Goal: Task Accomplishment & Management: Manage account settings

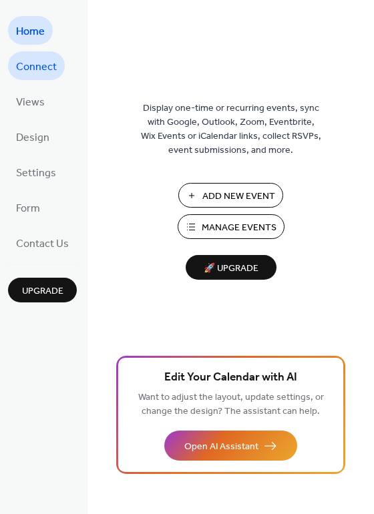
click at [31, 69] on span "Connect" at bounding box center [36, 67] width 41 height 21
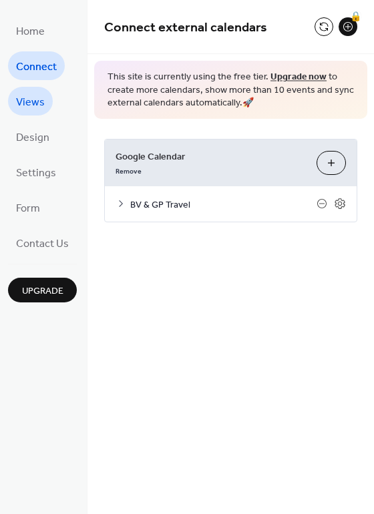
click at [33, 107] on span "Views" at bounding box center [30, 102] width 29 height 21
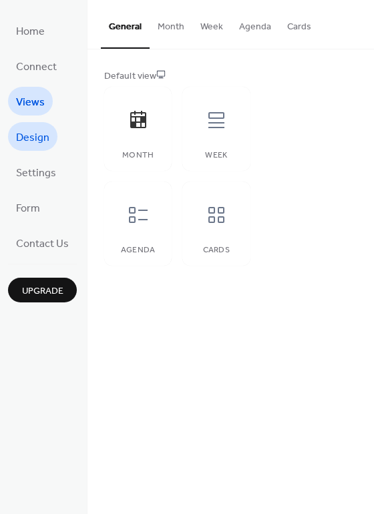
click at [31, 137] on span "Design" at bounding box center [32, 138] width 33 height 21
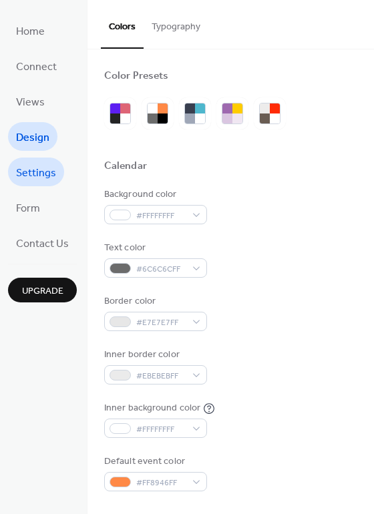
click at [29, 172] on span "Settings" at bounding box center [36, 173] width 40 height 21
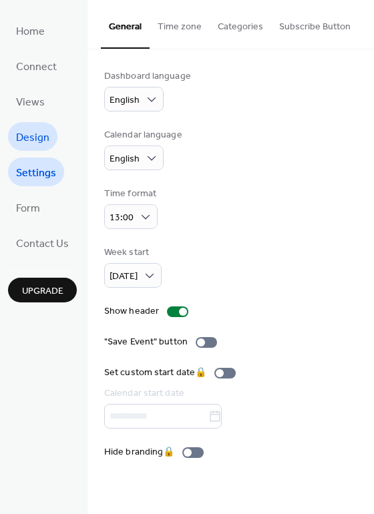
click at [29, 147] on span "Design" at bounding box center [32, 138] width 33 height 21
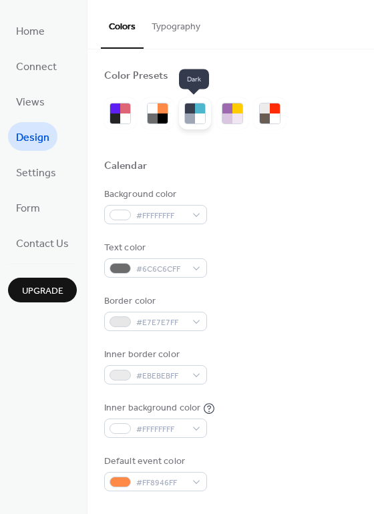
click at [188, 118] on div at bounding box center [190, 119] width 10 height 10
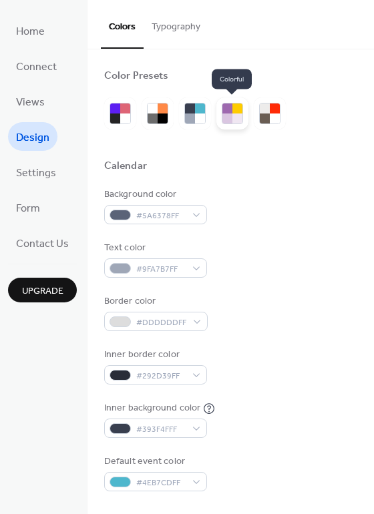
click at [236, 122] on div at bounding box center [237, 119] width 10 height 10
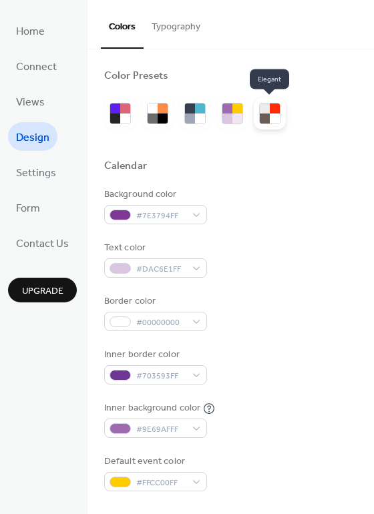
click at [268, 119] on div at bounding box center [265, 119] width 10 height 10
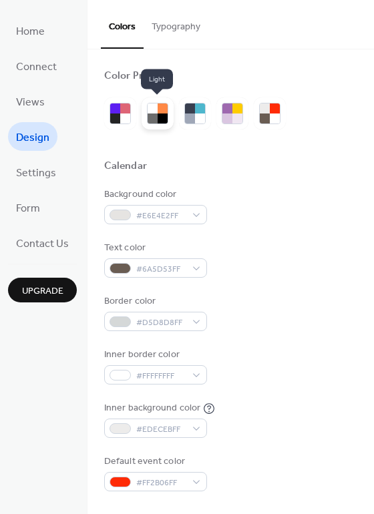
click at [155, 116] on div at bounding box center [153, 119] width 10 height 10
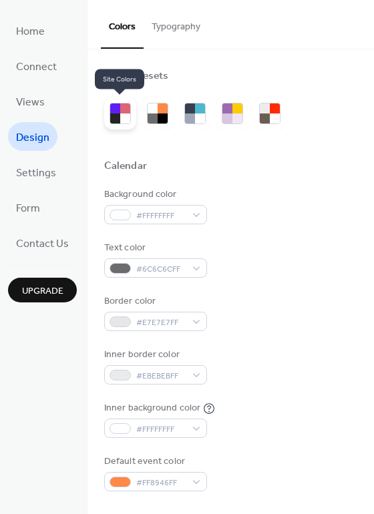
click at [118, 119] on div at bounding box center [115, 119] width 10 height 10
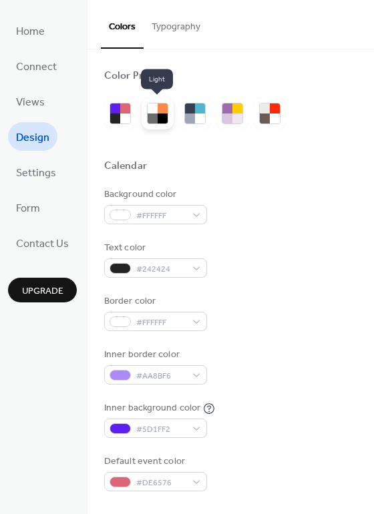
click at [155, 116] on div at bounding box center [153, 119] width 10 height 10
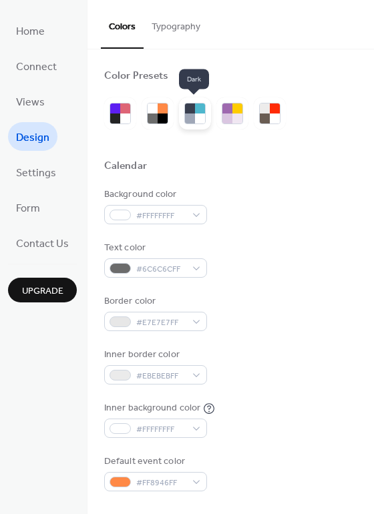
click at [190, 111] on div at bounding box center [190, 109] width 10 height 10
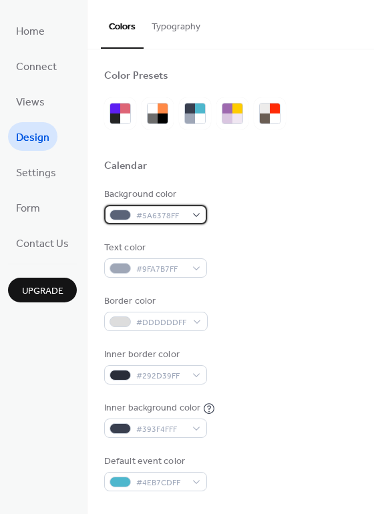
click at [197, 216] on div "#5A6378FF" at bounding box center [155, 214] width 103 height 19
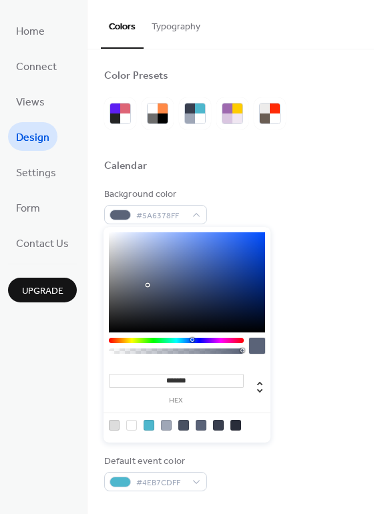
click at [134, 425] on div at bounding box center [131, 425] width 11 height 11
type input "*******"
click at [35, 377] on div "Home Connect Views Design Settings Form Contact Us Upgrade" at bounding box center [44, 257] width 88 height 514
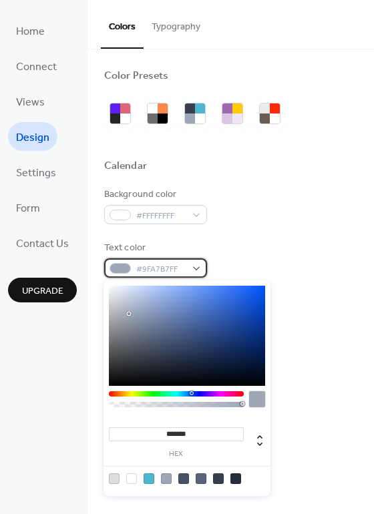
click at [199, 269] on div "#9FA7B7FF" at bounding box center [155, 267] width 103 height 19
click at [238, 483] on div at bounding box center [235, 479] width 11 height 11
type input "*******"
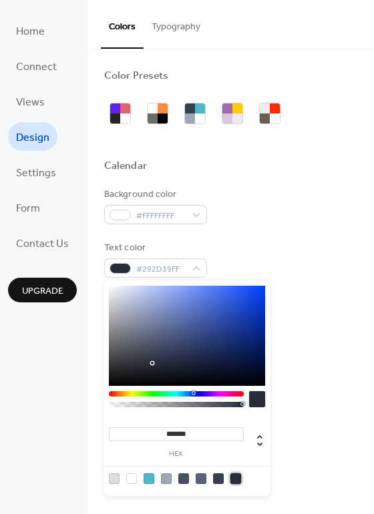
click at [304, 345] on div "Background color #FFFFFFFF Text color #292D39FF Border color #DDDDDDFF Inner bo…" at bounding box center [230, 340] width 253 height 304
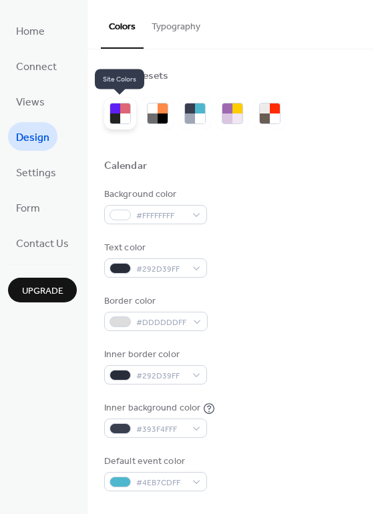
click at [120, 126] on div at bounding box center [120, 114] width 32 height 32
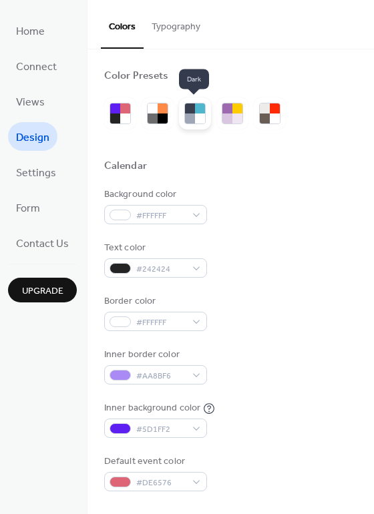
click at [202, 118] on div at bounding box center [200, 119] width 10 height 10
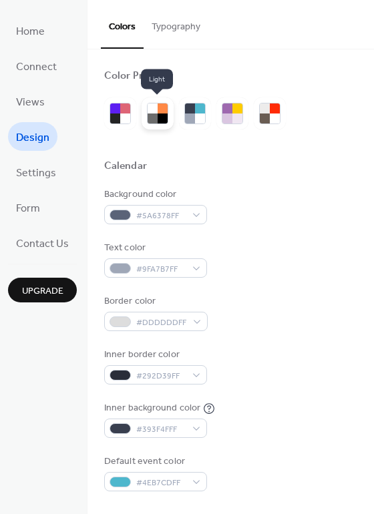
click at [164, 116] on div at bounding box center [163, 119] width 10 height 10
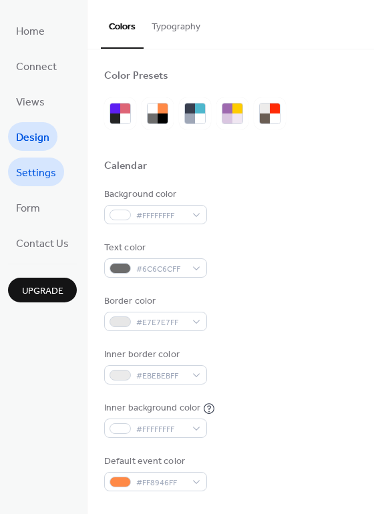
click at [24, 171] on span "Settings" at bounding box center [36, 173] width 40 height 21
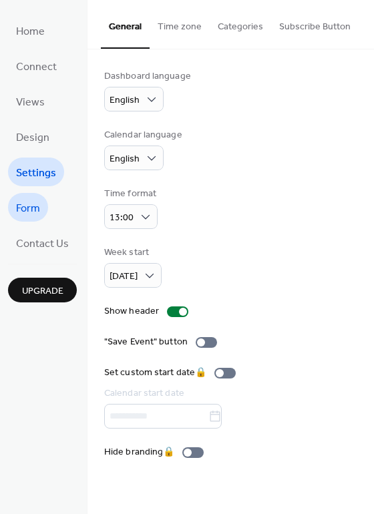
click at [45, 202] on link "Form" at bounding box center [28, 207] width 40 height 29
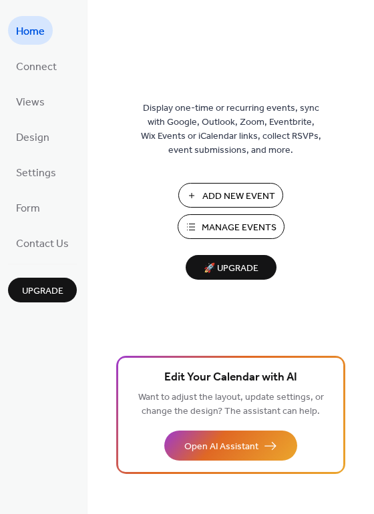
click at [249, 222] on span "Manage Events" at bounding box center [239, 228] width 75 height 14
click at [47, 59] on span "Connect" at bounding box center [36, 67] width 41 height 21
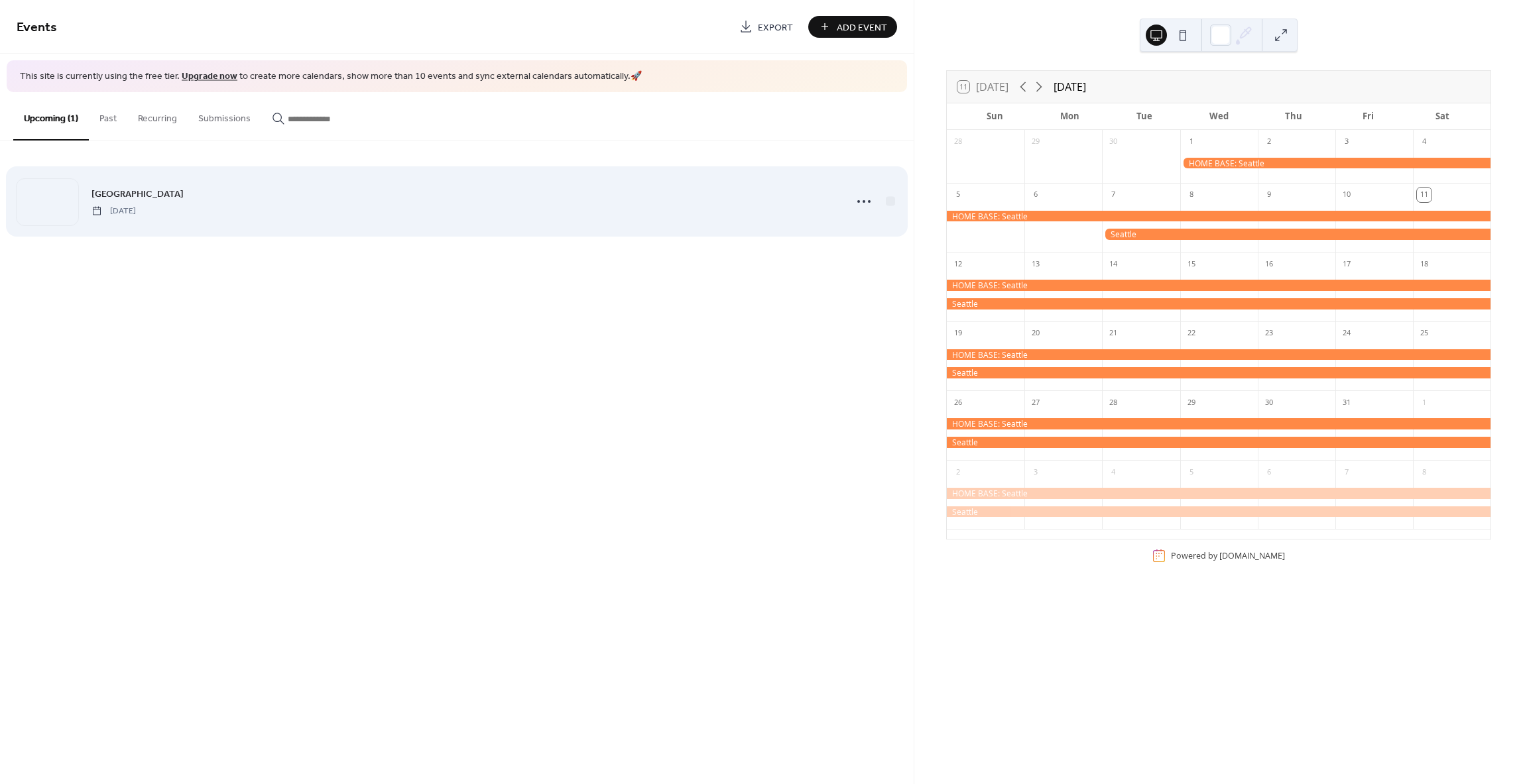
click at [327, 189] on div "[GEOGRAPHIC_DATA] [DATE]" at bounding box center [464, 201] width 746 height 30
click at [726, 208] on div "[GEOGRAPHIC_DATA] [DATE]" at bounding box center [464, 201] width 746 height 30
click at [870, 202] on icon at bounding box center [864, 200] width 21 height 21
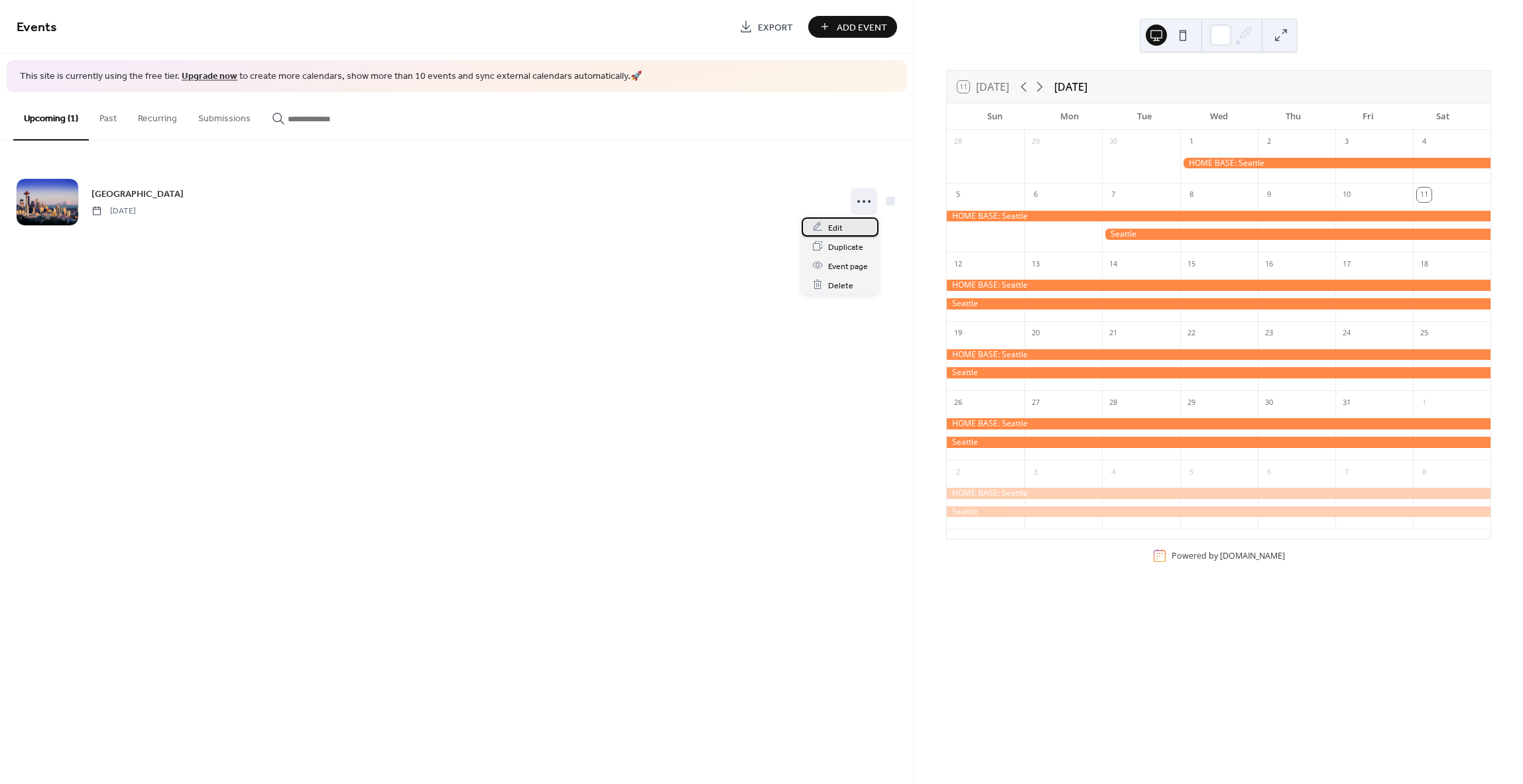
click at [852, 226] on div "Edit" at bounding box center [840, 226] width 76 height 19
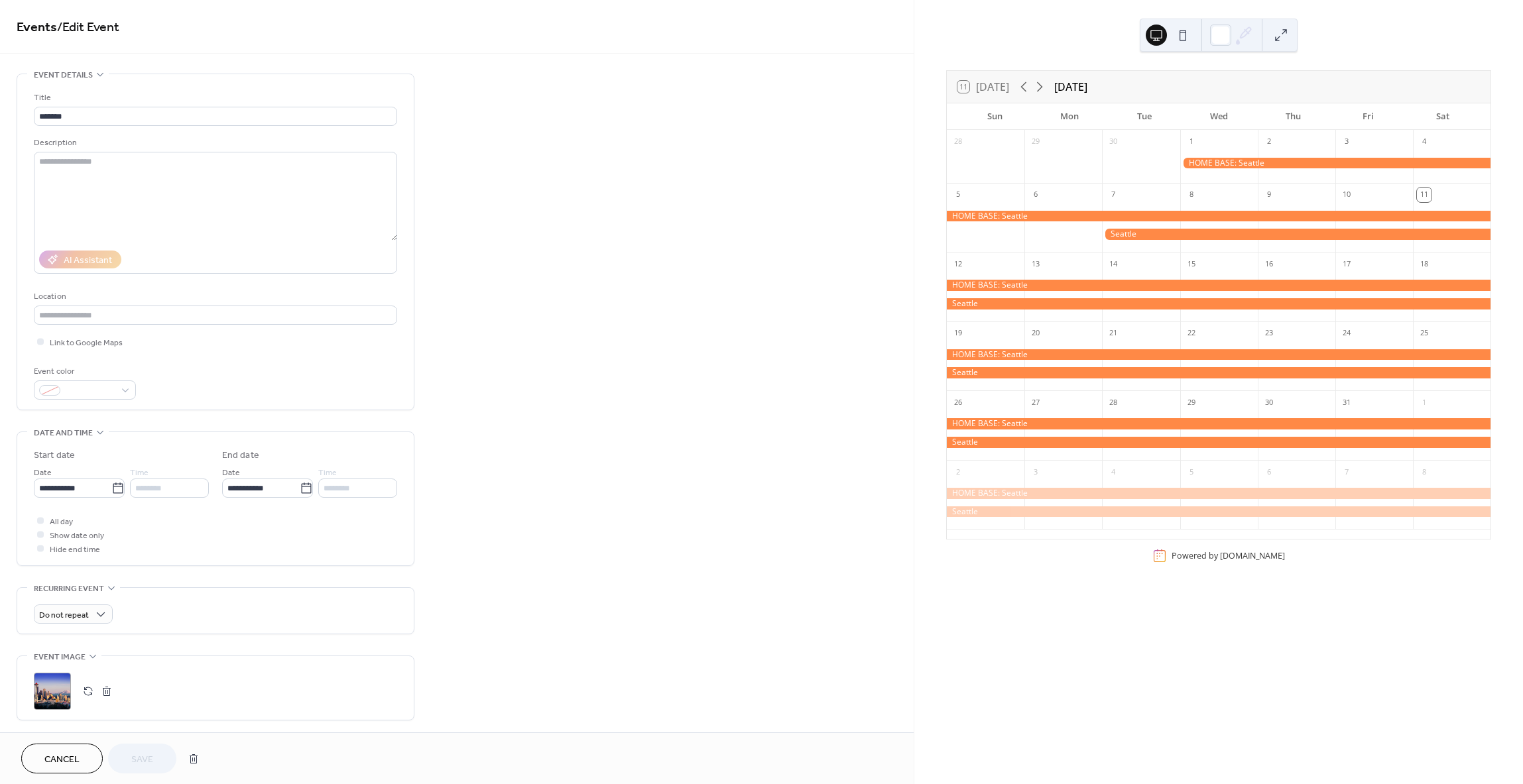
click at [48, 753] on span "Cancel" at bounding box center [62, 760] width 35 height 14
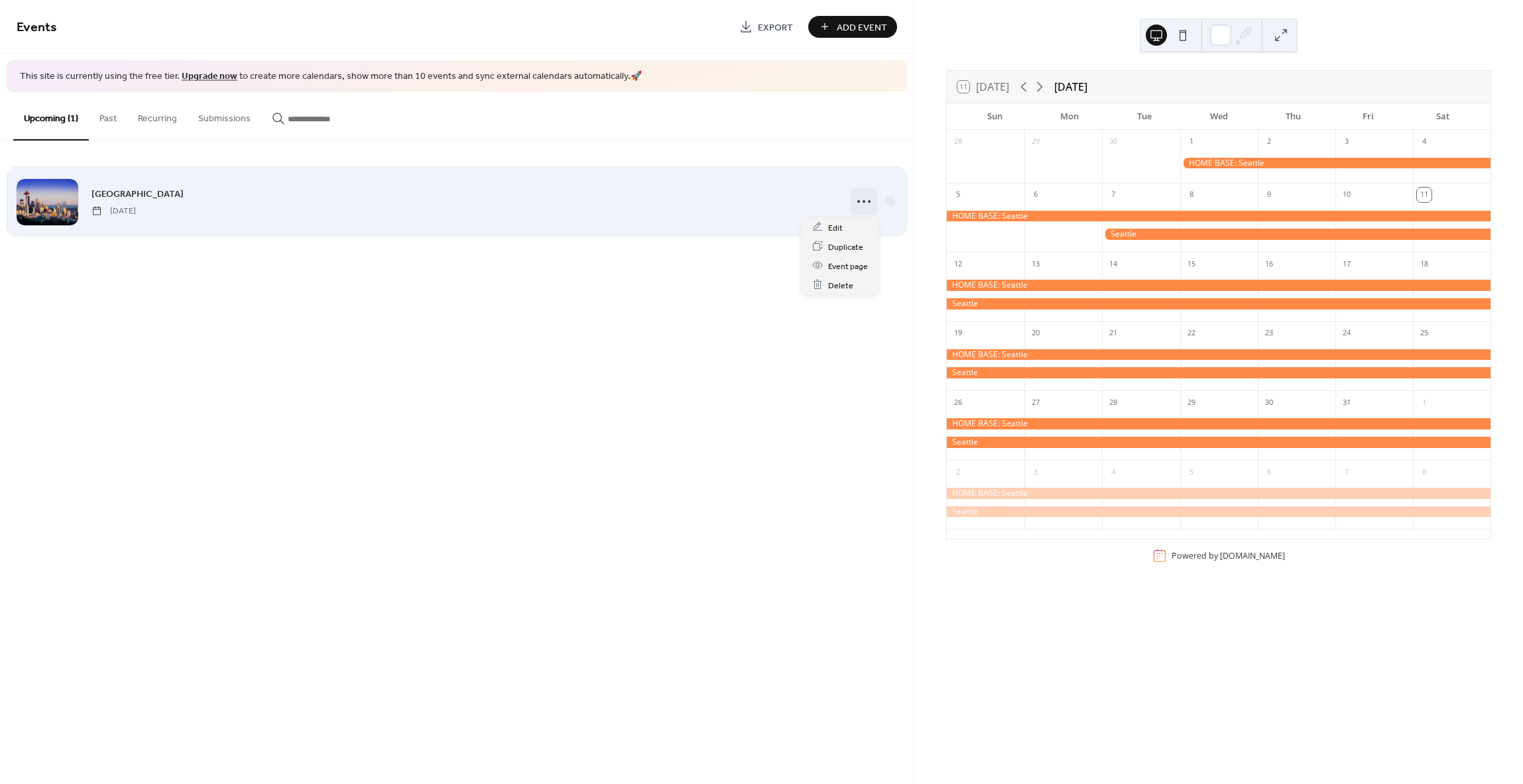
click at [863, 204] on icon at bounding box center [864, 200] width 21 height 21
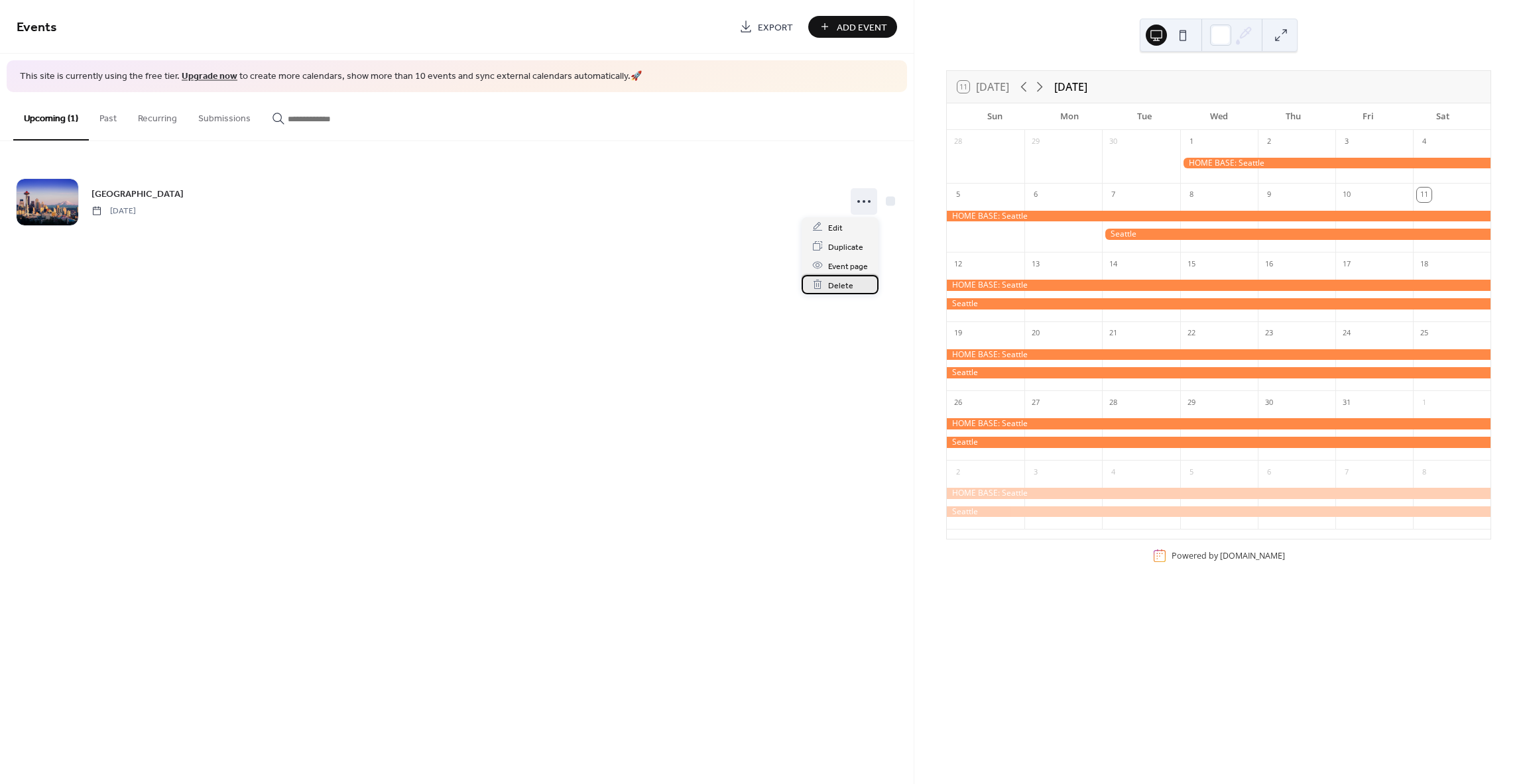
click at [849, 287] on span "Delete" at bounding box center [840, 286] width 25 height 14
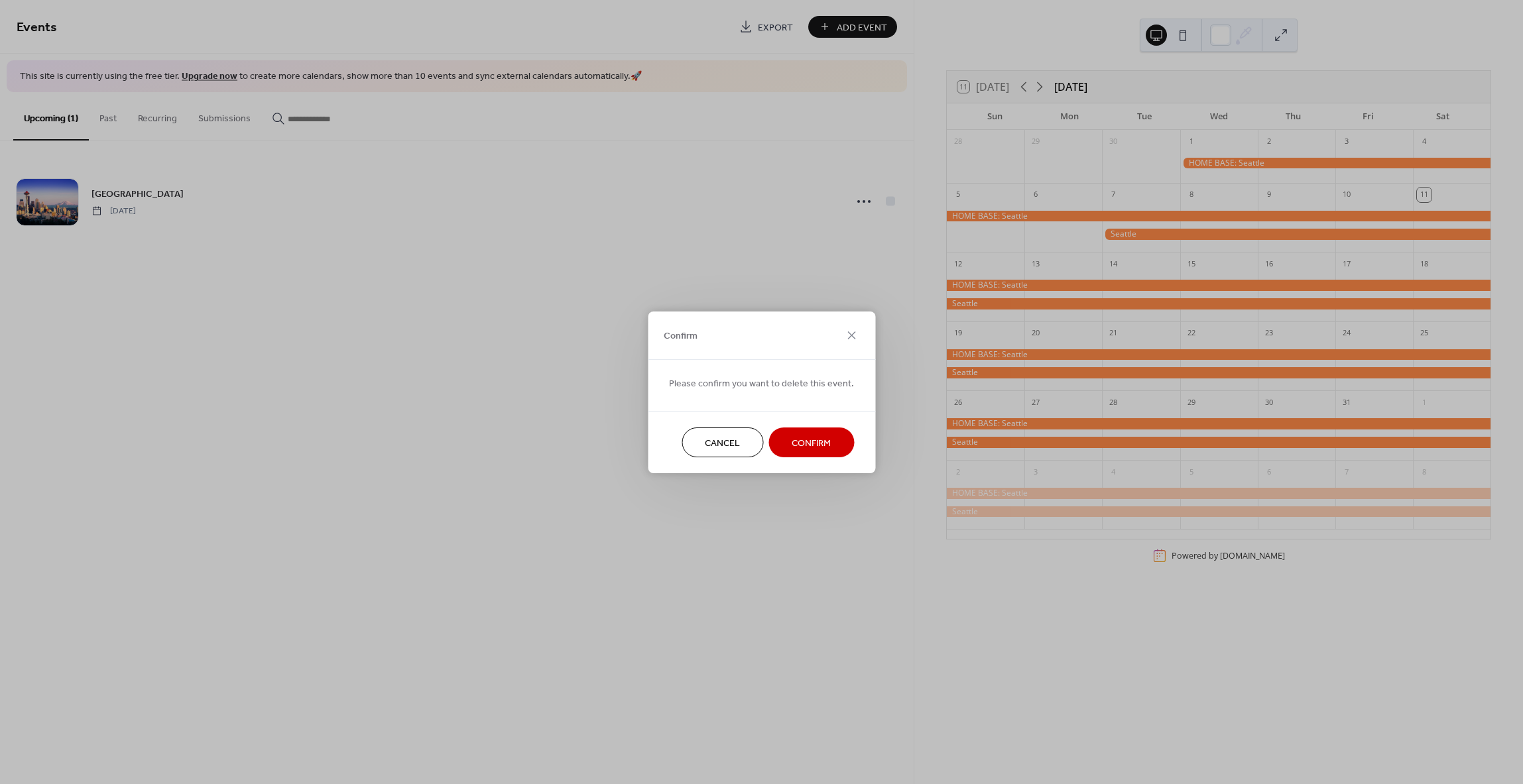
click at [816, 450] on span "Confirm" at bounding box center [811, 444] width 39 height 14
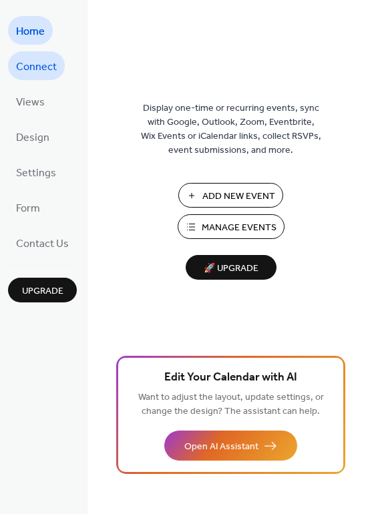
click at [37, 78] on link "Connect" at bounding box center [36, 65] width 57 height 29
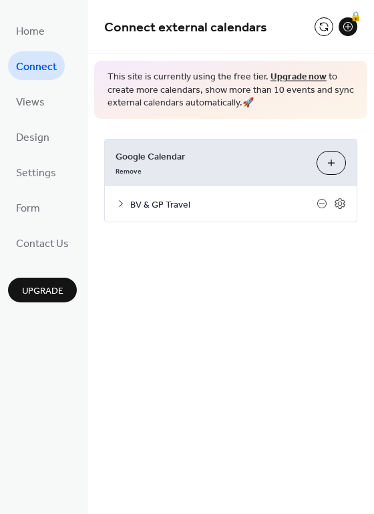
click at [303, 209] on span "BV & GP Travel" at bounding box center [223, 205] width 186 height 14
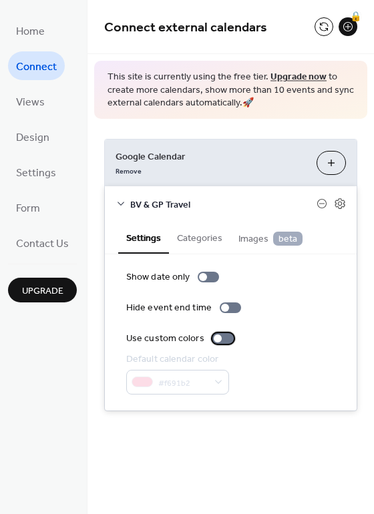
click at [216, 339] on div at bounding box center [218, 339] width 8 height 8
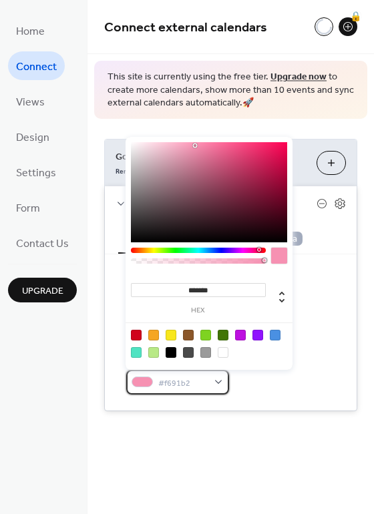
click at [220, 386] on div "#f691b2" at bounding box center [177, 382] width 103 height 25
click at [272, 336] on div at bounding box center [275, 335] width 11 height 11
type input "*******"
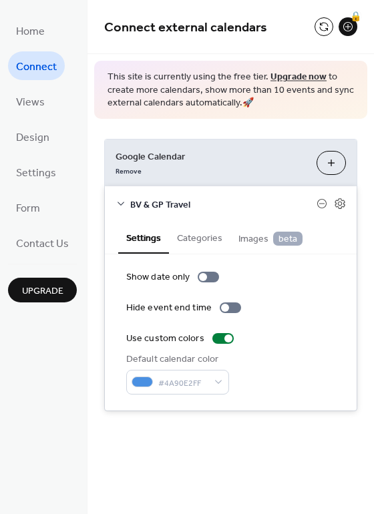
click at [316, 371] on div "Default calendar color #4A90E2FF" at bounding box center [230, 374] width 209 height 42
click at [224, 340] on div at bounding box center [228, 339] width 8 height 8
click at [250, 236] on span "Images beta" at bounding box center [270, 239] width 64 height 15
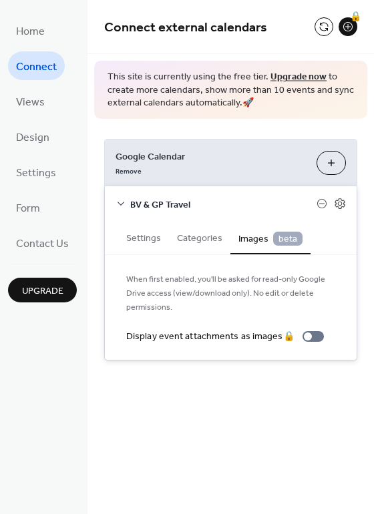
click at [258, 241] on span "Images beta" at bounding box center [270, 239] width 64 height 15
click at [188, 242] on button "Categories" at bounding box center [199, 237] width 61 height 31
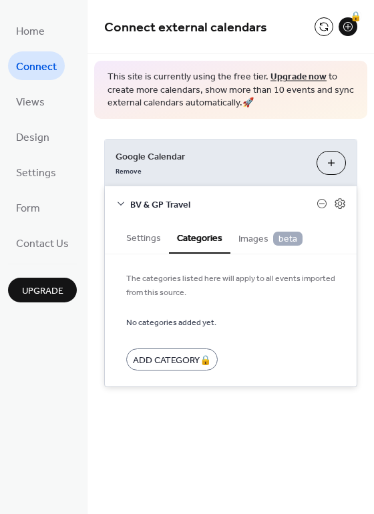
click at [150, 238] on button "Settings" at bounding box center [143, 237] width 51 height 31
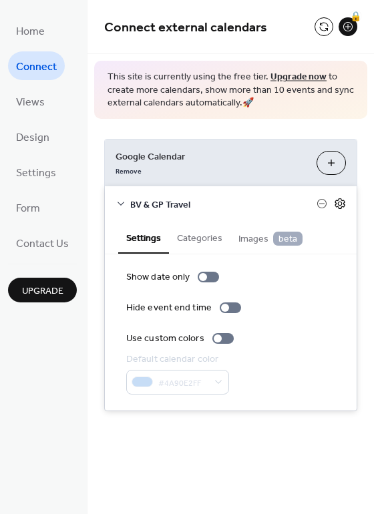
click at [345, 203] on icon at bounding box center [340, 204] width 12 height 12
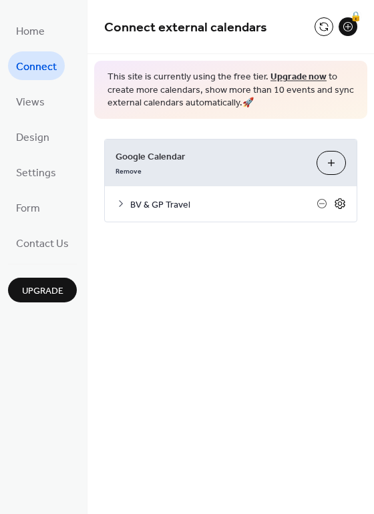
click at [339, 206] on icon at bounding box center [340, 204] width 12 height 12
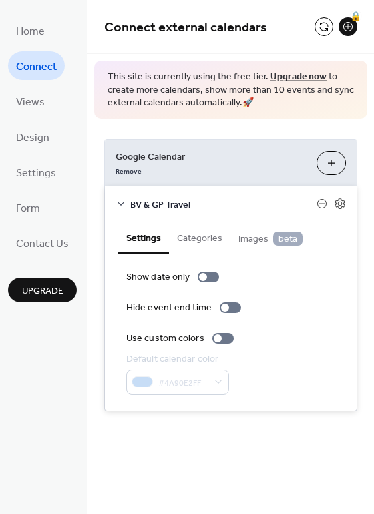
click at [327, 447] on div "Connect external calendars 🔒 This site is currently using the free tier. Upgrad…" at bounding box center [231, 226] width 287 height 452
